Goal: Information Seeking & Learning: Check status

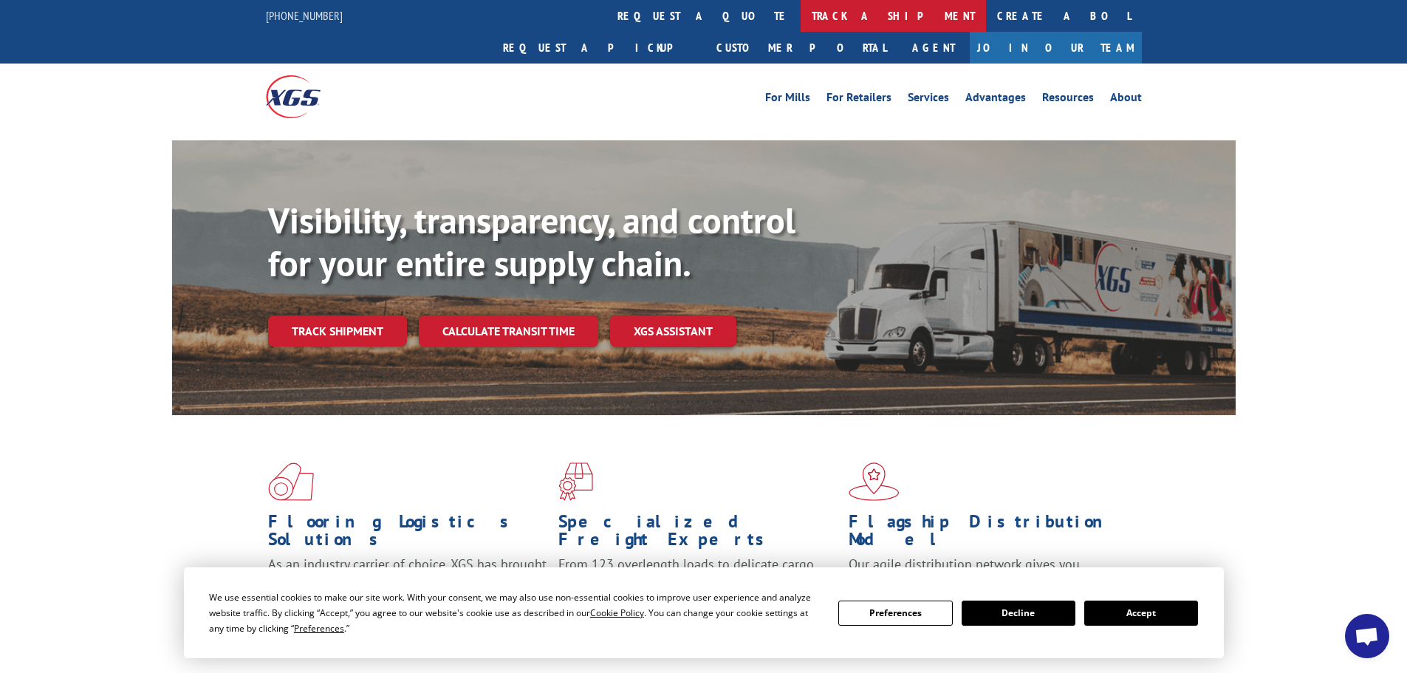
click at [801, 13] on link "track a shipment" at bounding box center [893, 16] width 185 height 32
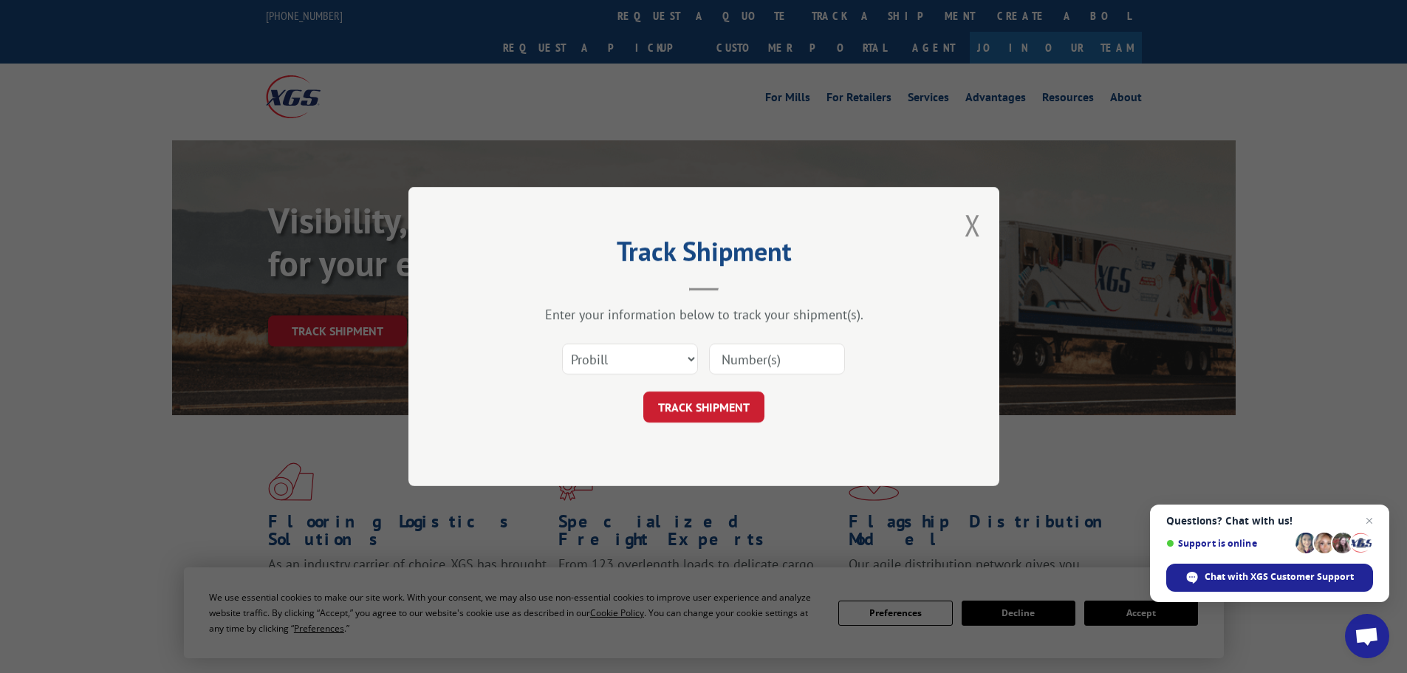
click at [760, 349] on input at bounding box center [777, 358] width 136 height 31
paste input "442615"
type input "442615"
click at [650, 361] on select "Select category... Probill BOL PO" at bounding box center [630, 358] width 136 height 31
select select "bol"
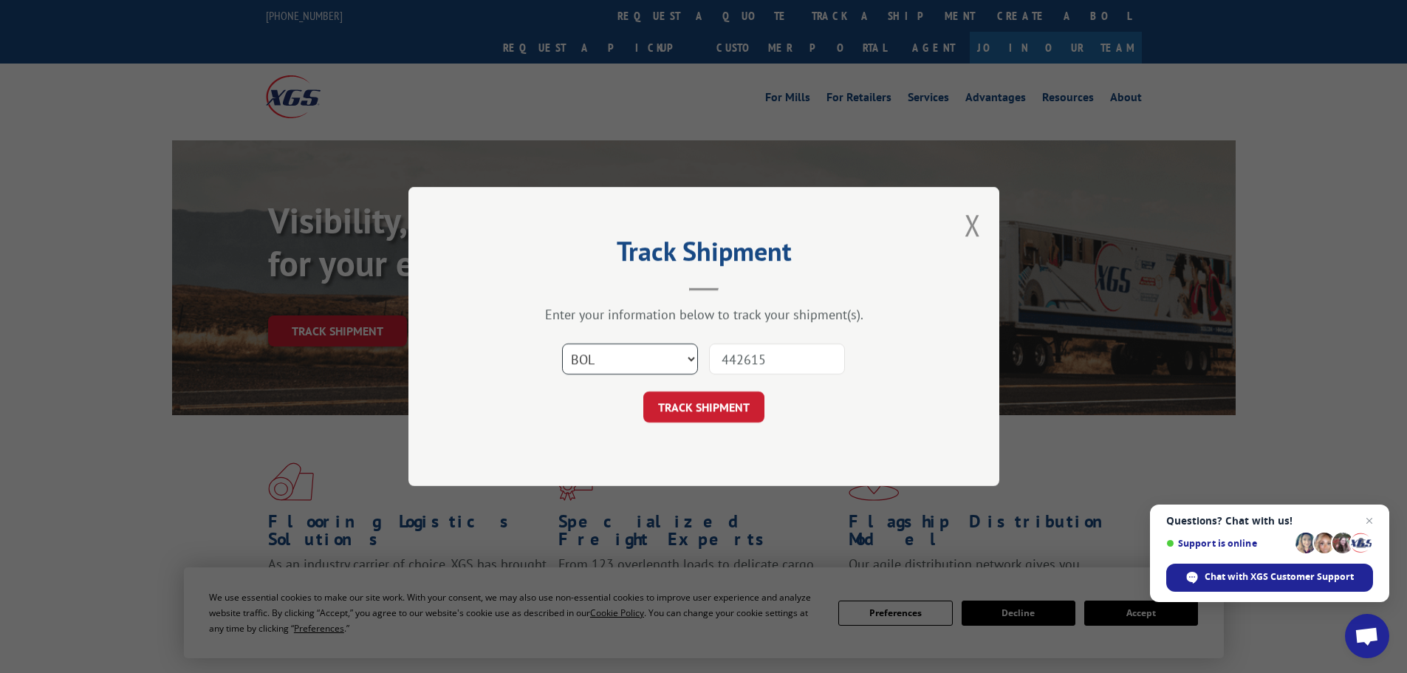
click at [562, 343] on select "Select category... Probill BOL PO" at bounding box center [630, 358] width 136 height 31
click at [698, 403] on button "TRACK SHIPMENT" at bounding box center [703, 406] width 121 height 31
